Goal: Find specific fact: Find contact information

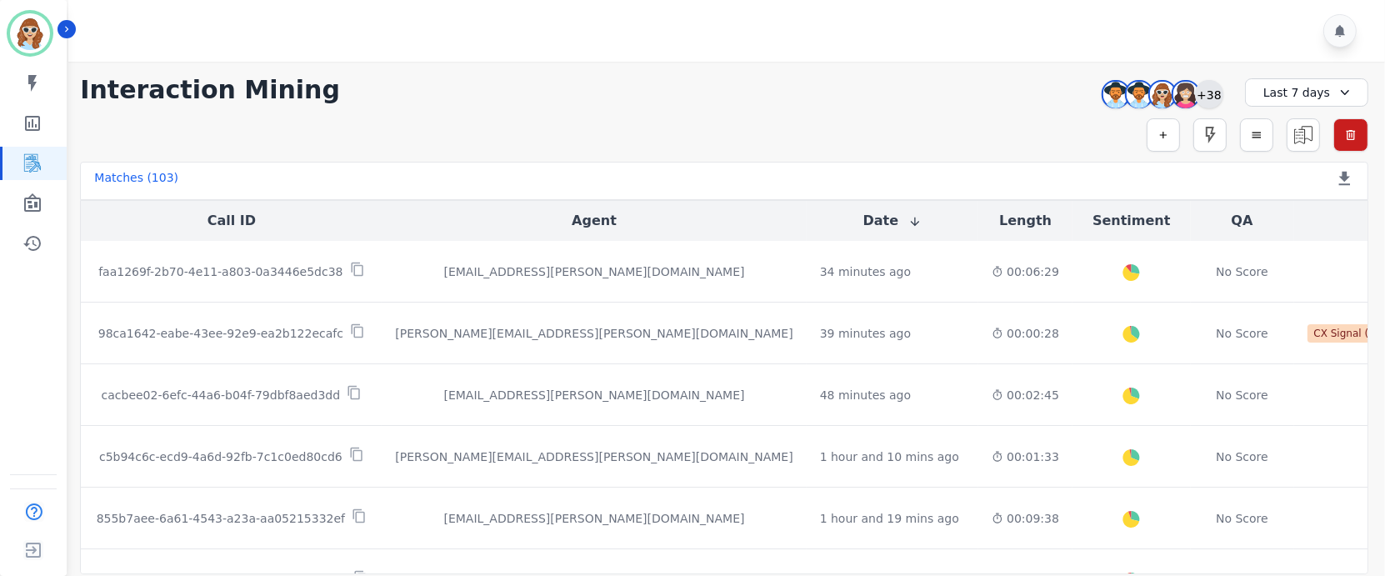
click at [1204, 98] on div "+38" at bounding box center [1209, 94] width 28 height 28
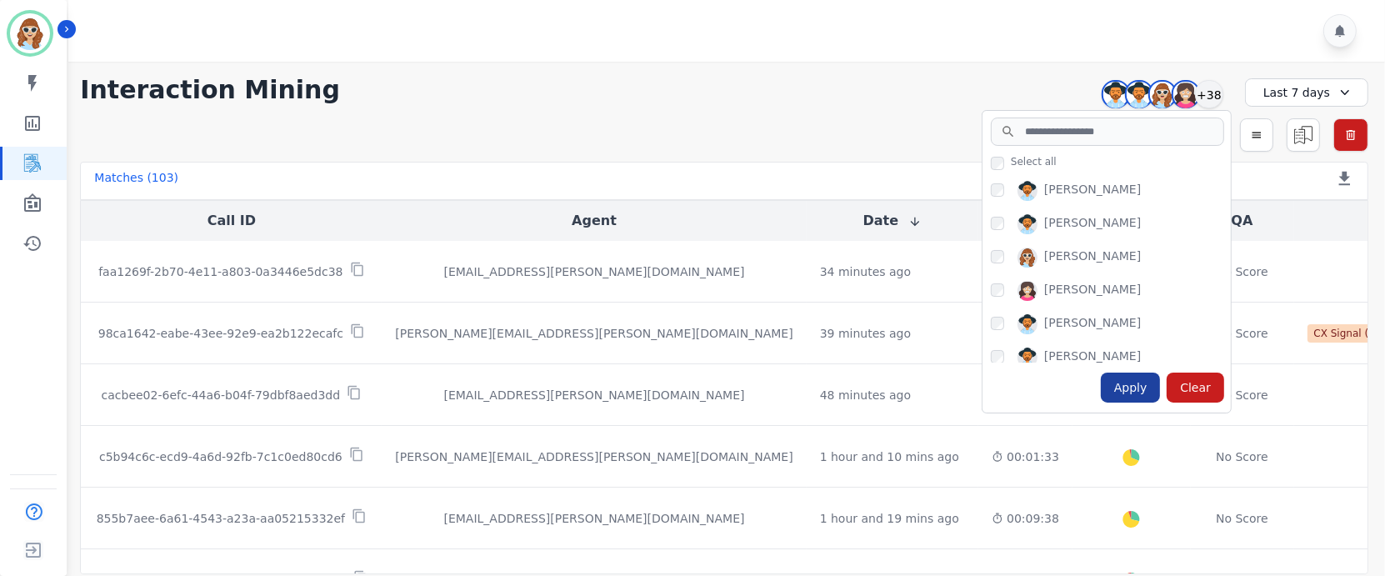
click at [1125, 395] on div "Apply" at bounding box center [1131, 388] width 60 height 30
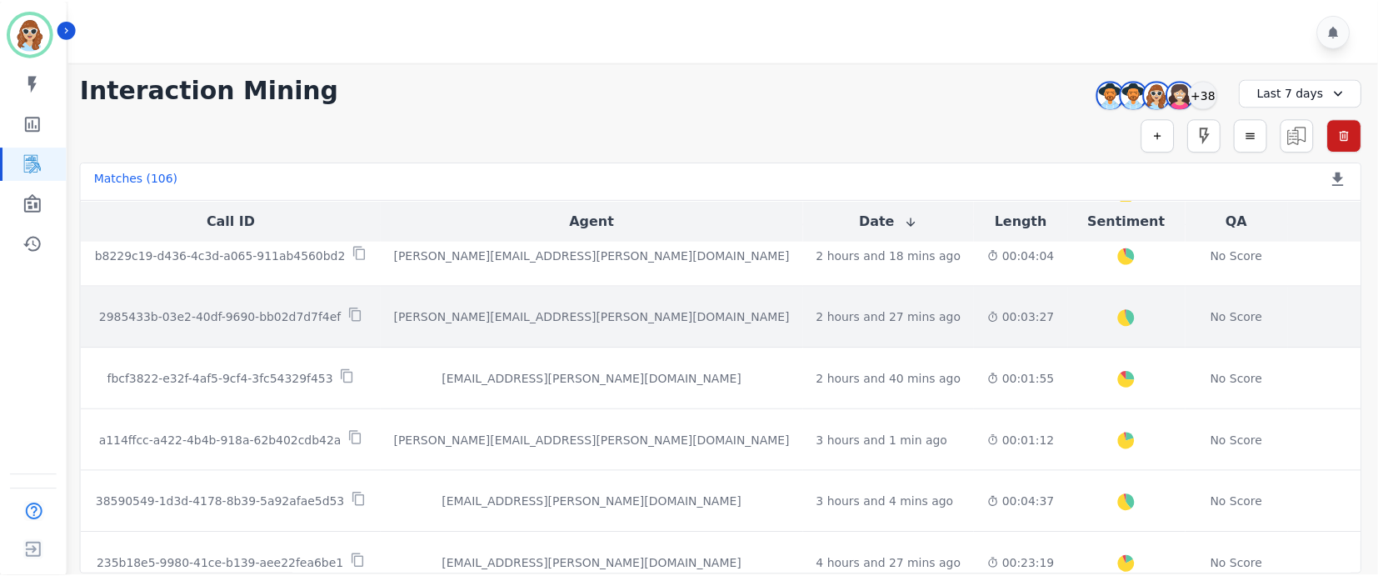
scroll to position [555, 0]
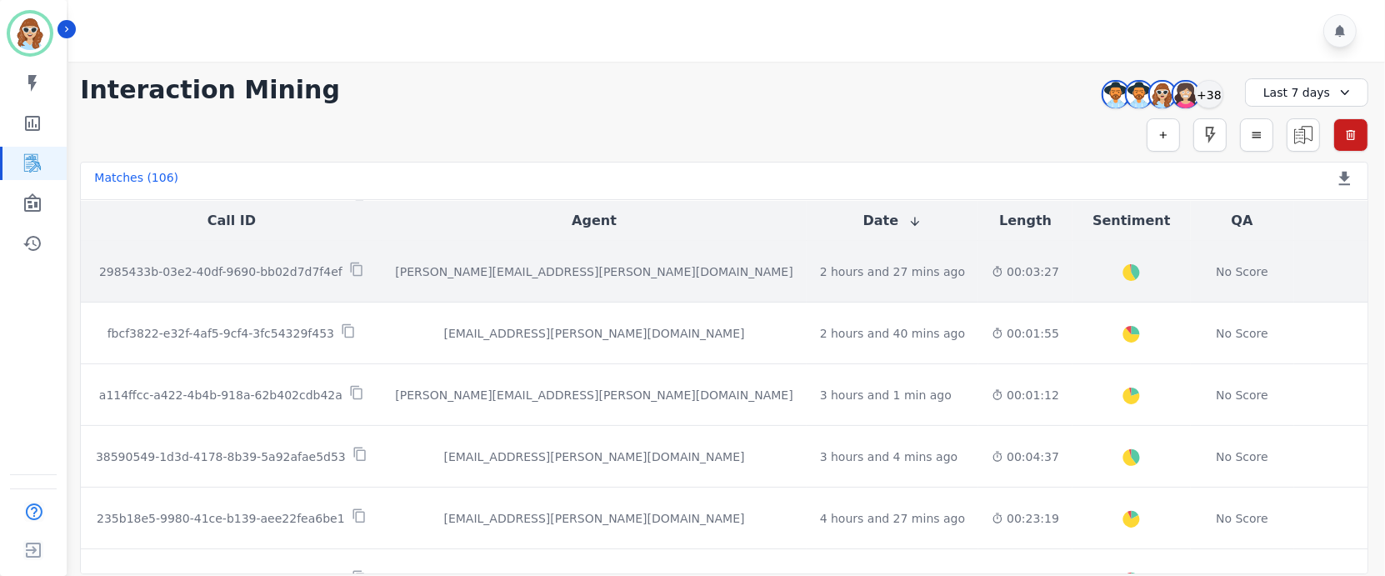
click at [243, 273] on p "2985433b-03e2-40df-9690-bb02d7d7f4ef" at bounding box center [220, 271] width 243 height 17
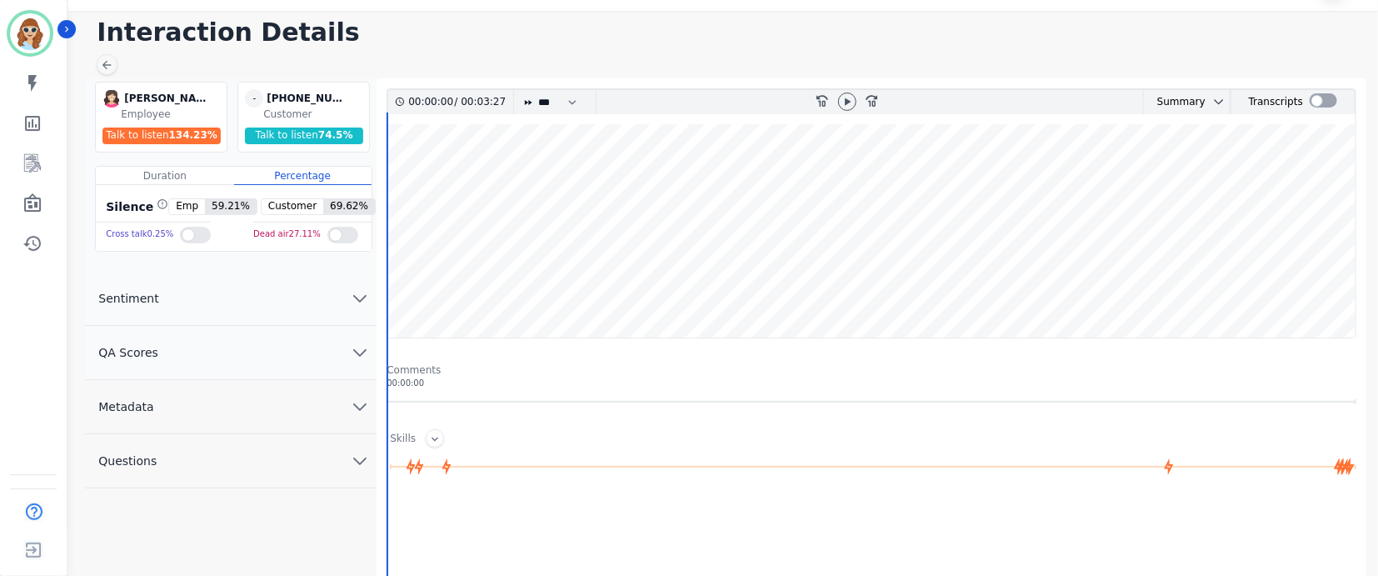
scroll to position [93, 0]
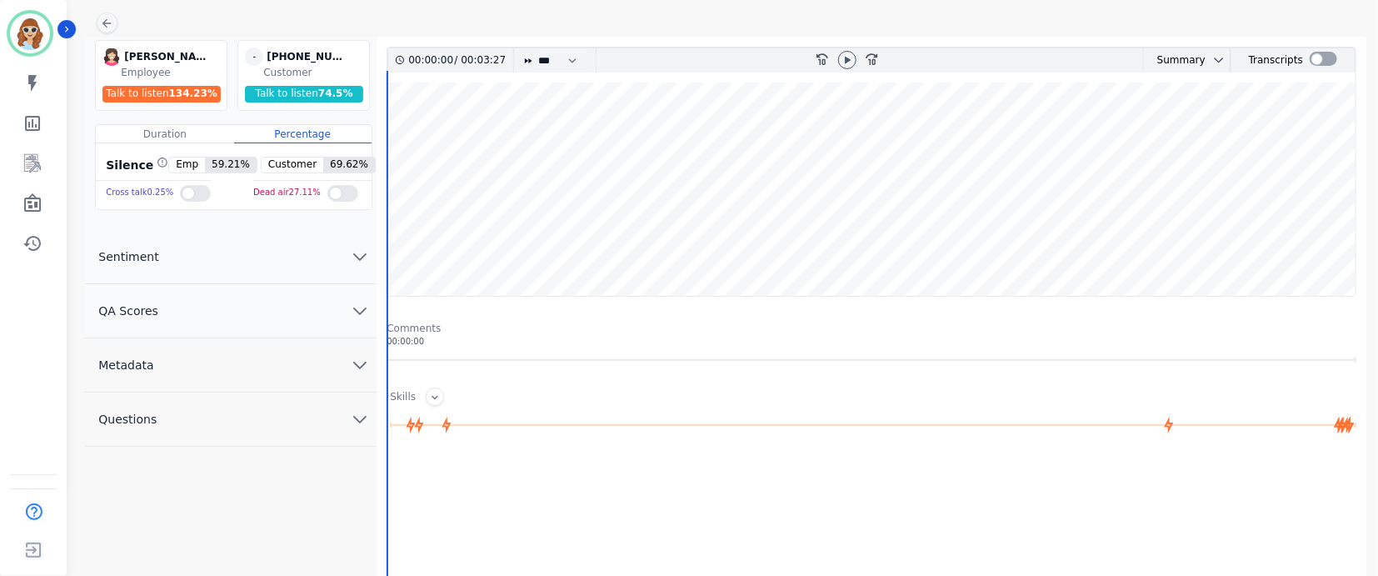
click at [363, 369] on icon "chevron down" at bounding box center [360, 365] width 20 height 20
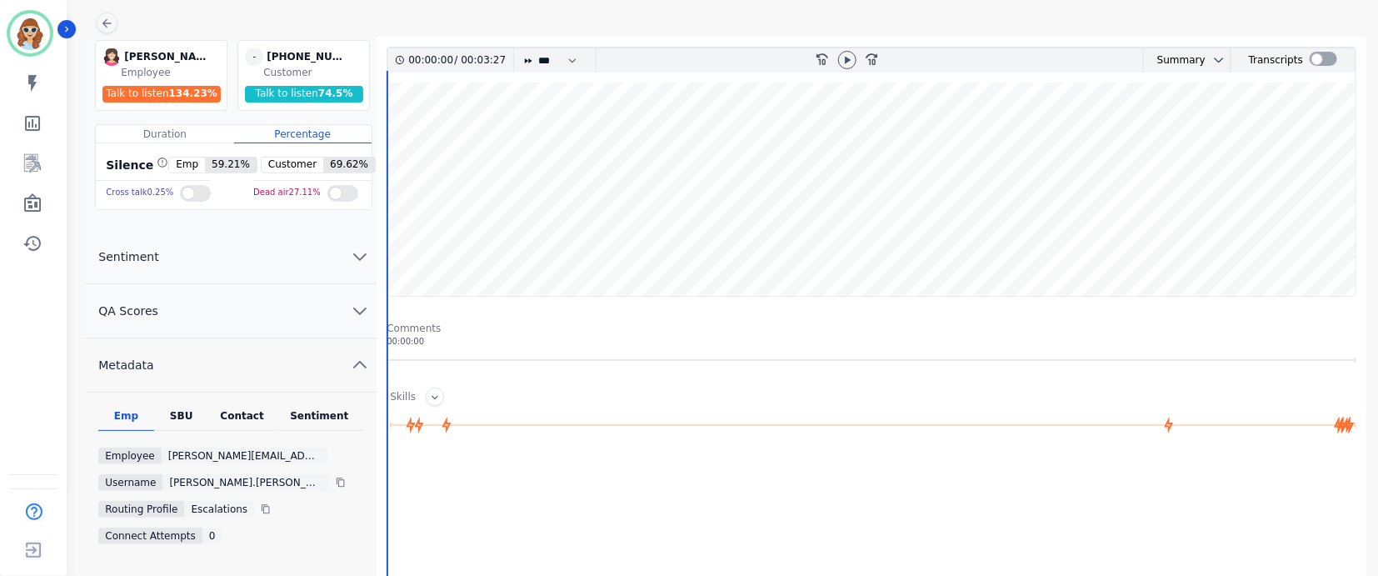
scroll to position [185, 0]
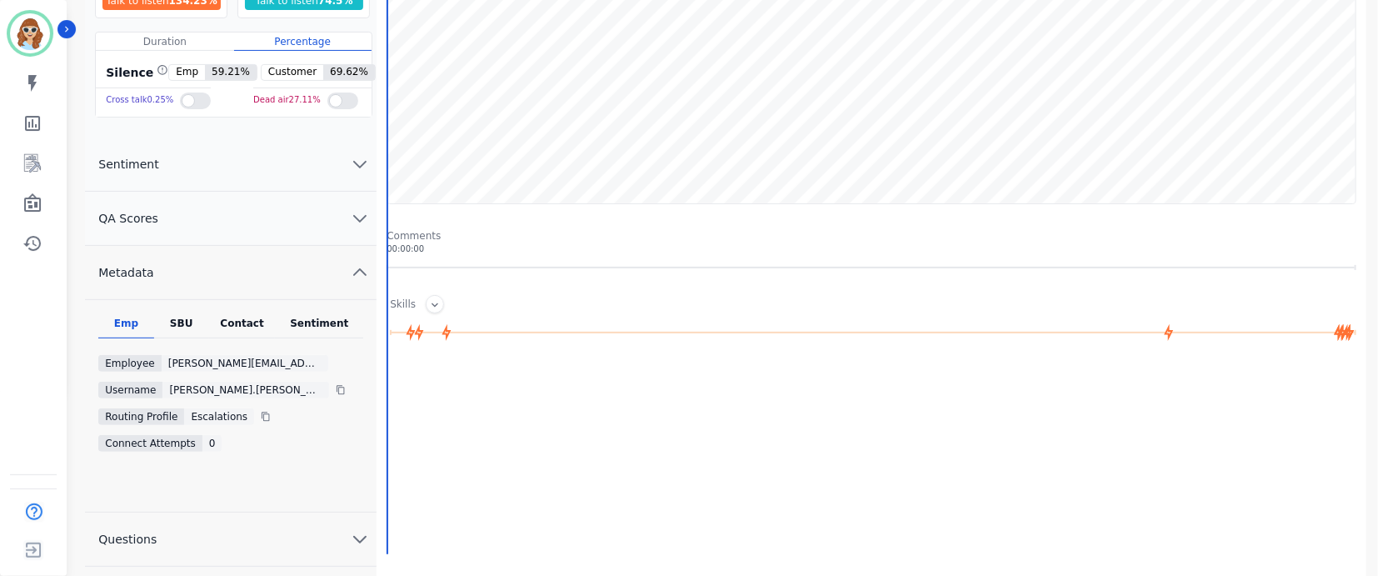
click at [197, 323] on div "SBU" at bounding box center [181, 328] width 55 height 22
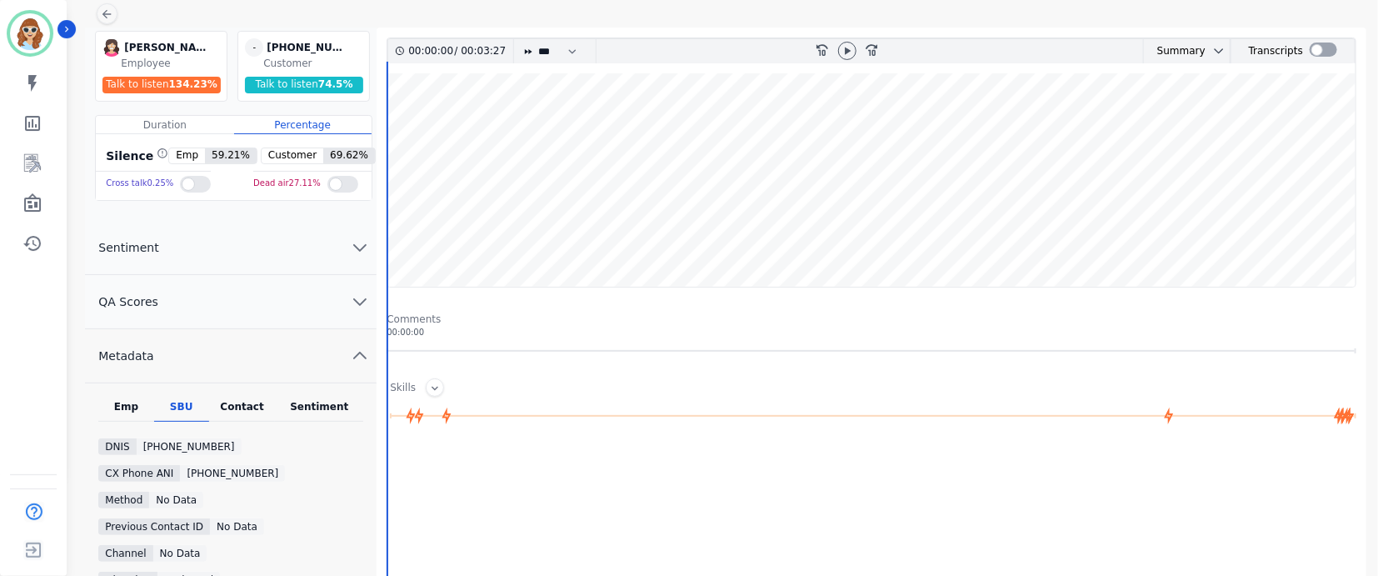
scroll to position [0, 0]
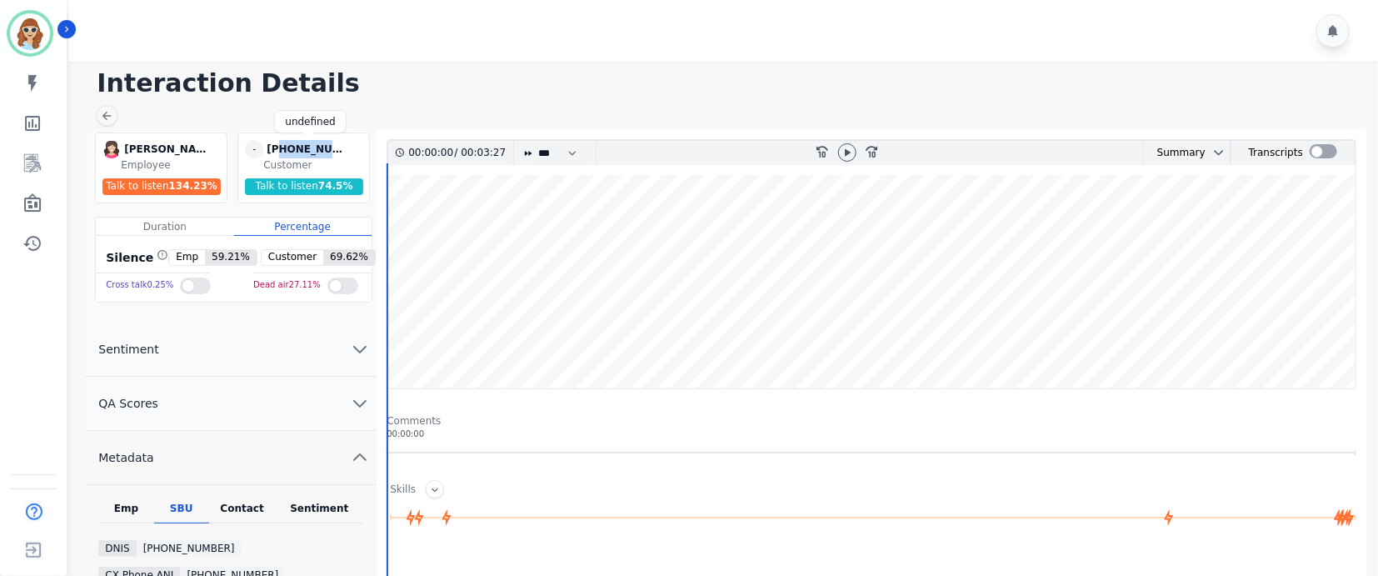
drag, startPoint x: 345, startPoint y: 147, endPoint x: 278, endPoint y: 153, distance: 67.8
click at [278, 153] on div "[PHONE_NUMBER]" at bounding box center [308, 149] width 83 height 18
copy div "2138645771"
click at [35, 205] on icon "Sidebar" at bounding box center [32, 202] width 17 height 18
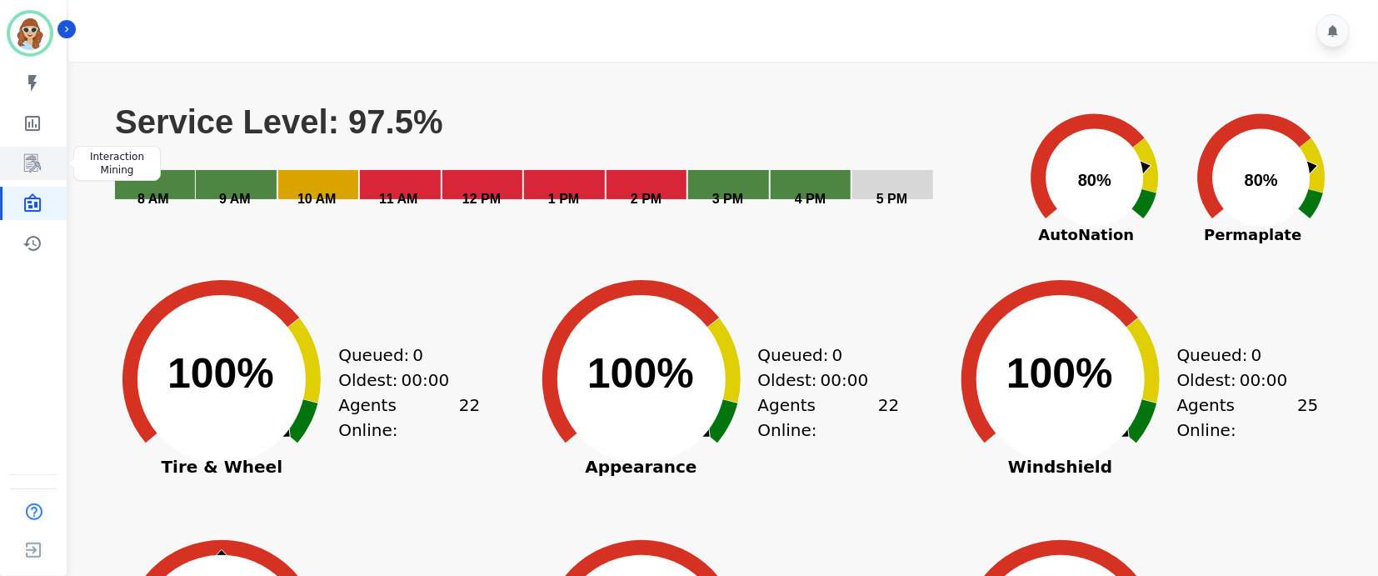
click at [28, 161] on icon "Sidebar" at bounding box center [33, 163] width 20 height 20
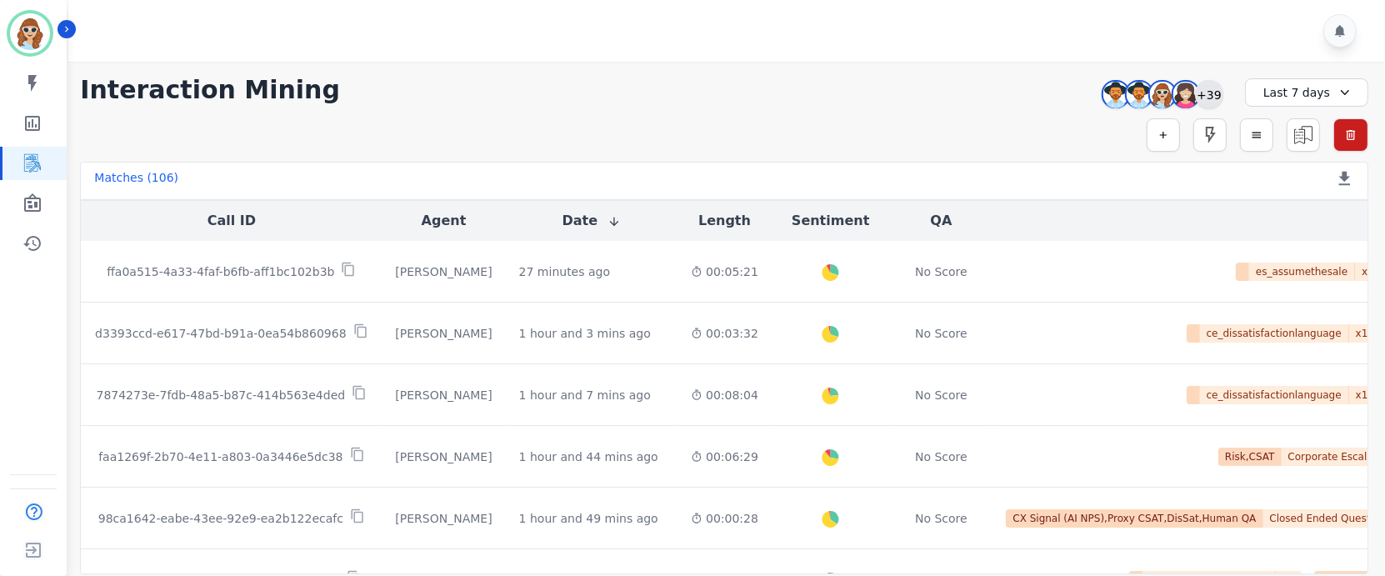
click at [1211, 88] on div "+39" at bounding box center [1209, 94] width 28 height 28
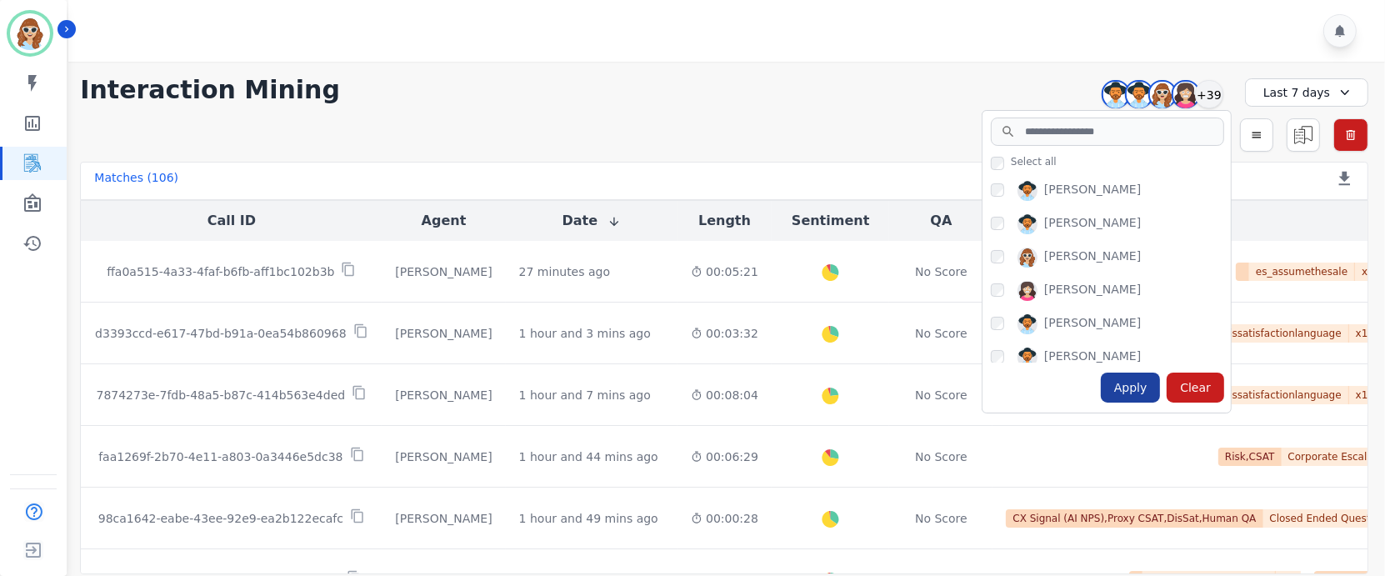
click at [1135, 390] on div "Apply" at bounding box center [1131, 388] width 60 height 30
